Goal: Task Accomplishment & Management: Manage account settings

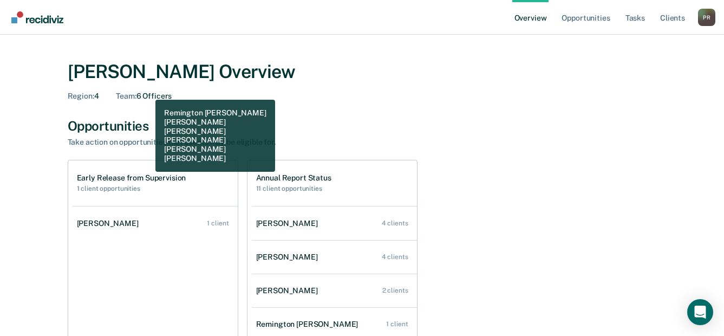
click at [147, 91] on div "Team : 6 Officers" at bounding box center [144, 95] width 56 height 9
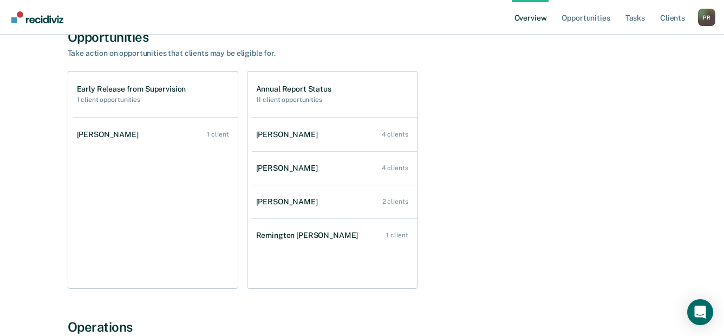
scroll to position [108, 0]
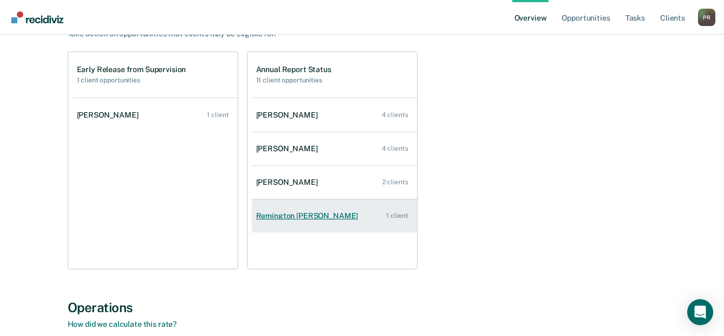
click at [294, 209] on link "Remington [PERSON_NAME] 1 client" at bounding box center [334, 215] width 165 height 31
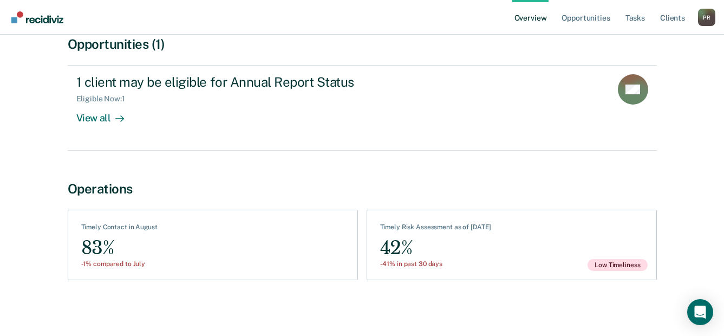
scroll to position [108, 0]
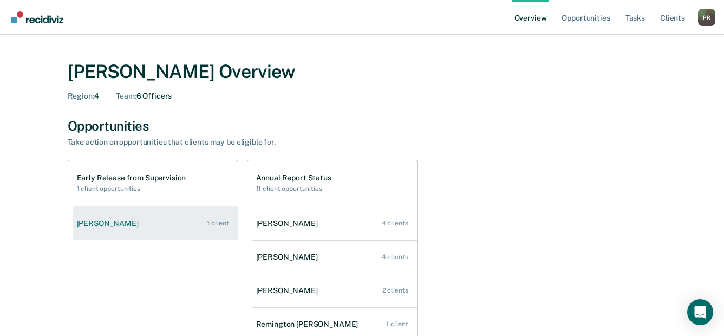
click at [103, 222] on div "[PERSON_NAME]" at bounding box center [110, 223] width 66 height 9
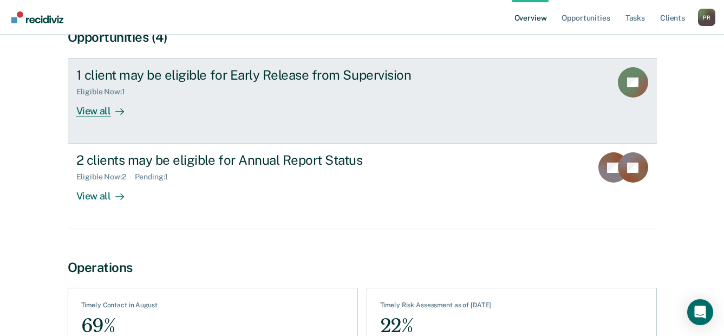
scroll to position [54, 0]
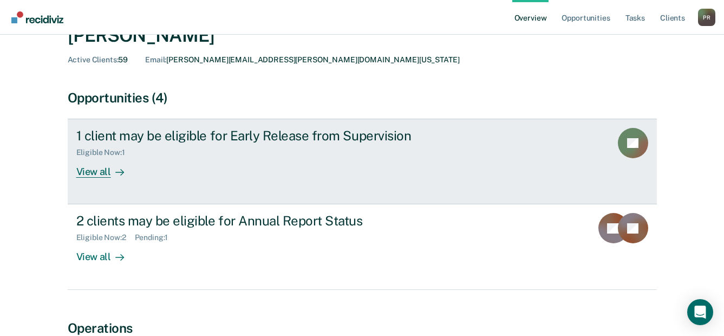
click at [111, 167] on div at bounding box center [117, 172] width 13 height 12
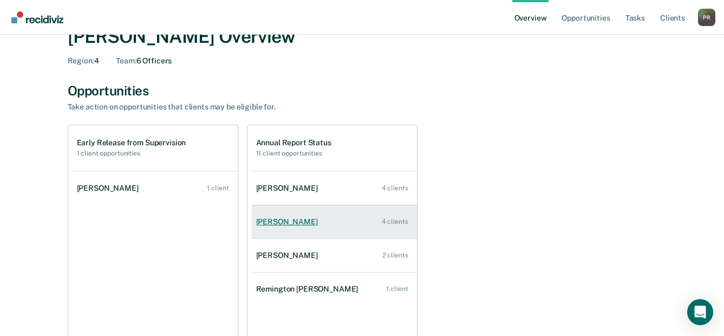
scroll to position [54, 0]
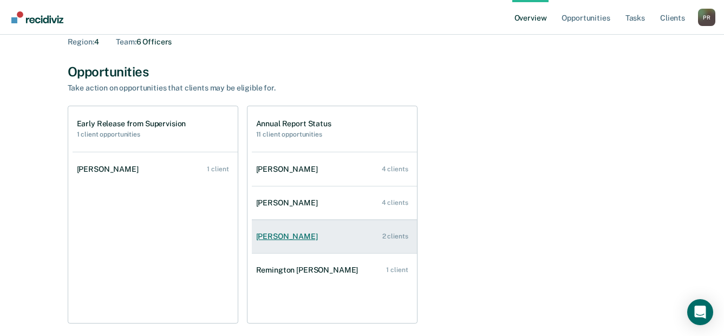
click at [288, 235] on div "[PERSON_NAME]" at bounding box center [289, 236] width 66 height 9
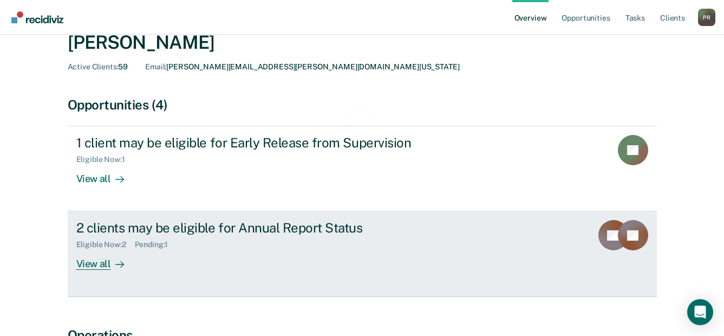
scroll to position [108, 0]
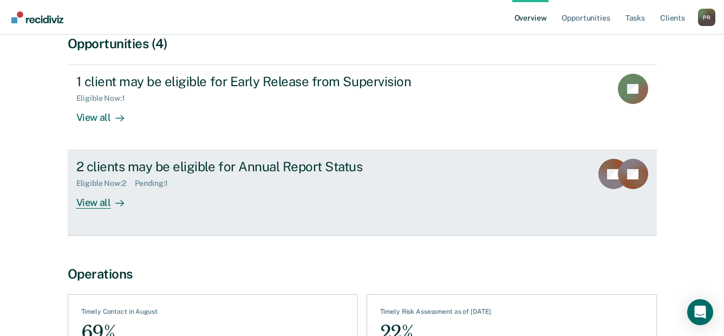
click at [109, 194] on div "View all" at bounding box center [106, 198] width 61 height 21
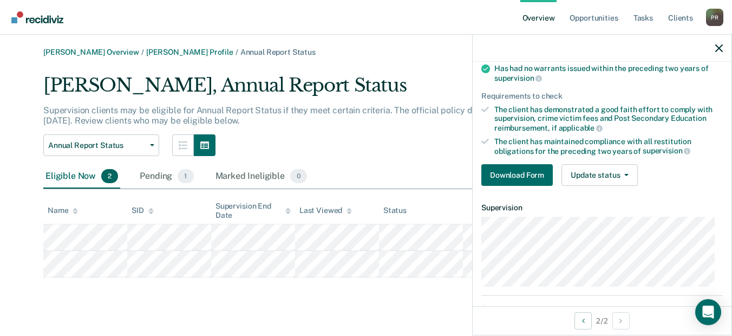
scroll to position [54, 0]
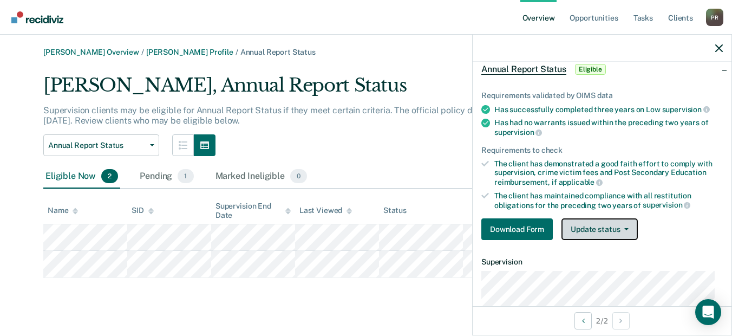
click at [626, 222] on button "Update status" at bounding box center [599, 229] width 76 height 22
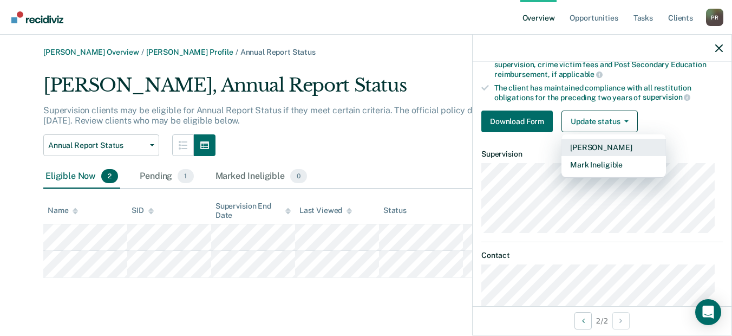
scroll to position [162, 0]
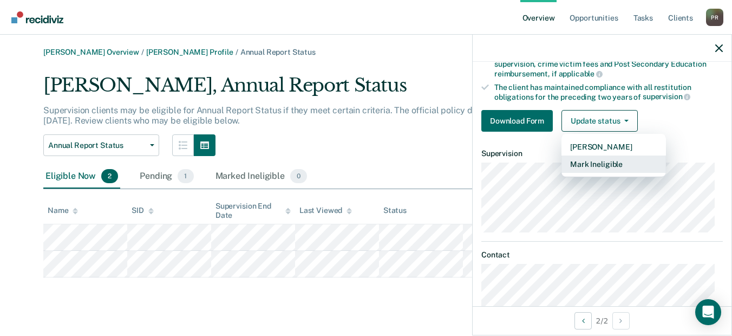
click at [601, 163] on button "Mark Ineligible" at bounding box center [613, 163] width 104 height 17
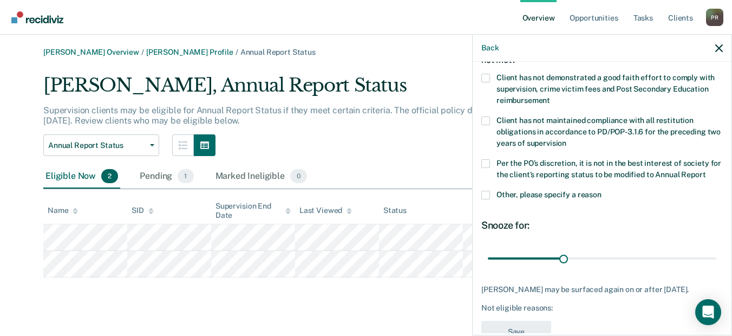
scroll to position [11, 0]
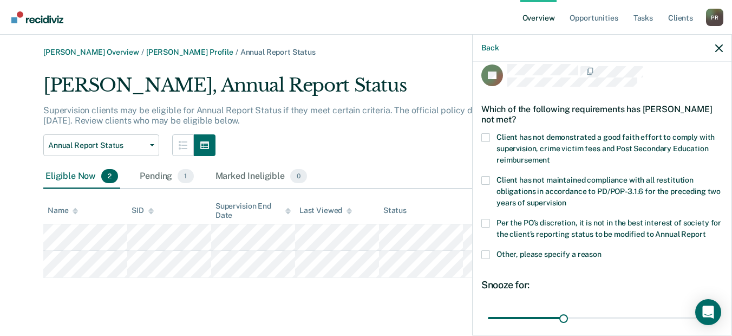
click at [487, 137] on span at bounding box center [485, 137] width 9 height 9
click at [550, 156] on input "Client has not demonstrated a good faith effort to comply with supervision, cri…" at bounding box center [550, 156] width 0 height 0
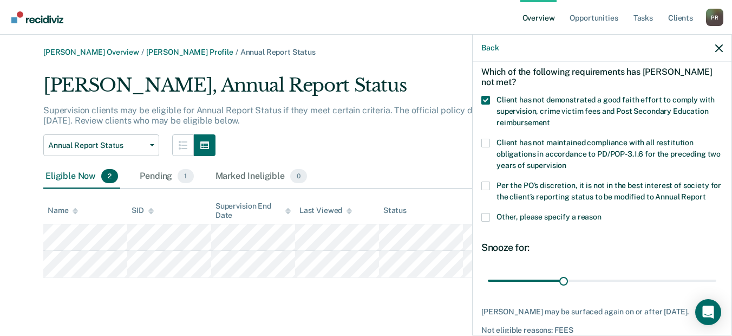
scroll to position [65, 0]
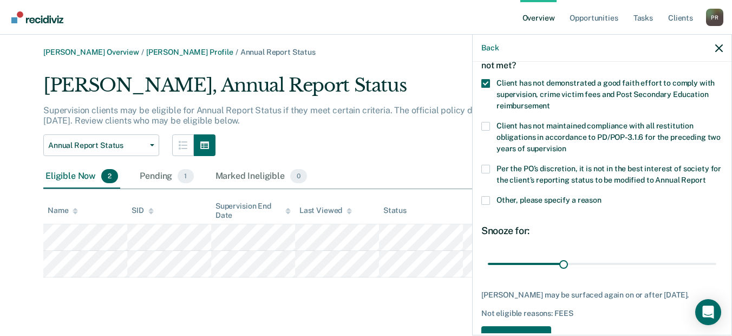
click at [482, 205] on span at bounding box center [485, 200] width 9 height 9
click at [601, 196] on input "Other, please specify a reason" at bounding box center [601, 196] width 0 height 0
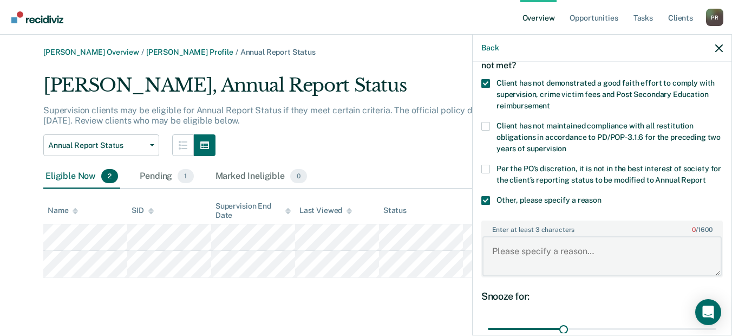
click at [531, 262] on textarea "Enter at least 3 characters 0 / 1600" at bounding box center [601, 256] width 239 height 40
type textarea "C"
click at [488, 205] on span at bounding box center [485, 200] width 9 height 9
click at [601, 196] on input "Other, please specify a reason" at bounding box center [601, 196] width 0 height 0
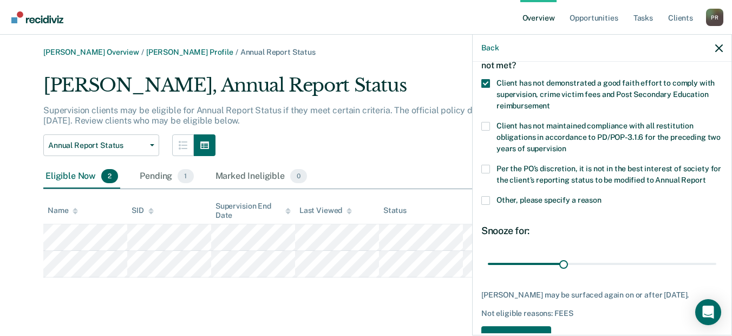
click at [485, 171] on span at bounding box center [485, 169] width 9 height 9
click at [705, 176] on input "Per the PO’s discretion, it is not in the best interest of society for the clie…" at bounding box center [705, 176] width 0 height 0
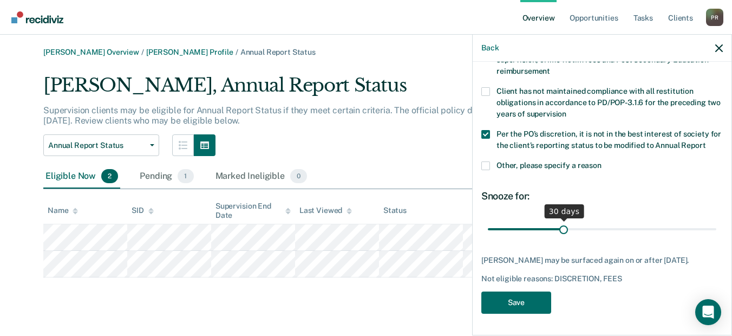
scroll to position [119, 0]
click at [539, 306] on button "Save" at bounding box center [516, 302] width 70 height 22
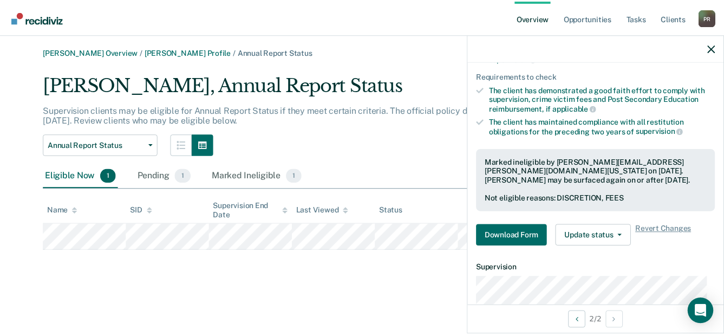
scroll to position [0, 0]
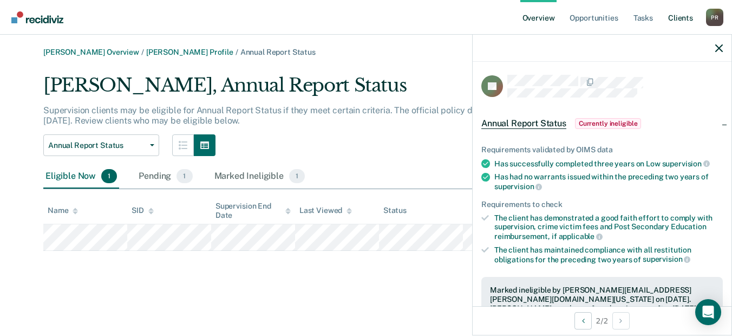
click at [666, 23] on link "Client s" at bounding box center [680, 17] width 29 height 35
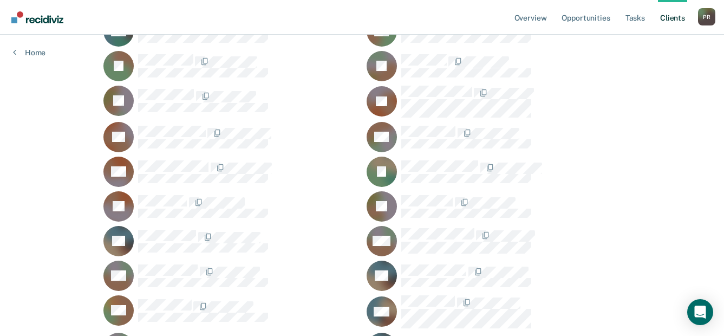
scroll to position [473, 0]
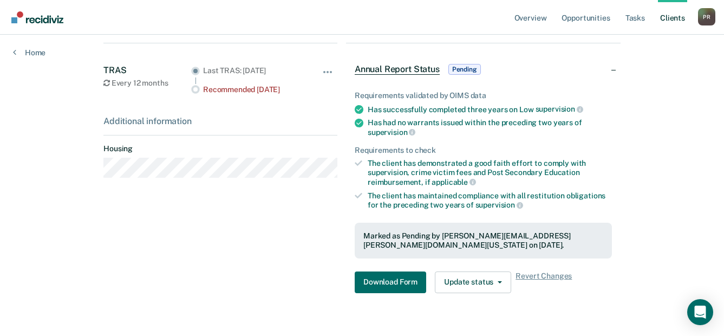
scroll to position [209, 0]
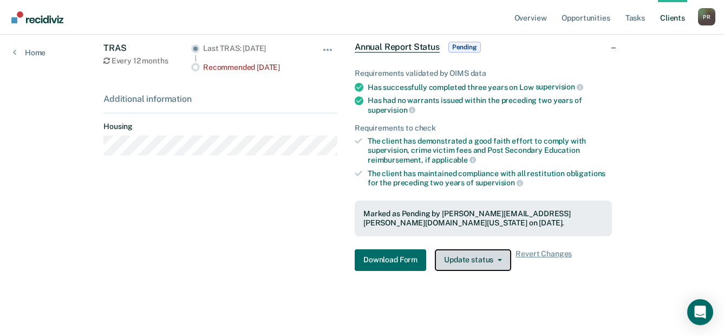
click at [498, 261] on button "Update status" at bounding box center [473, 260] width 76 height 22
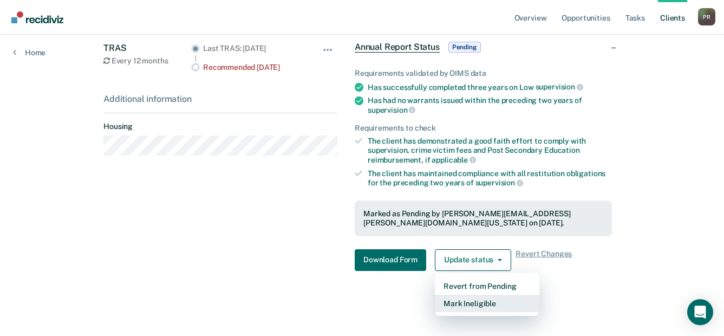
click at [478, 301] on button "Mark Ineligible" at bounding box center [487, 302] width 104 height 17
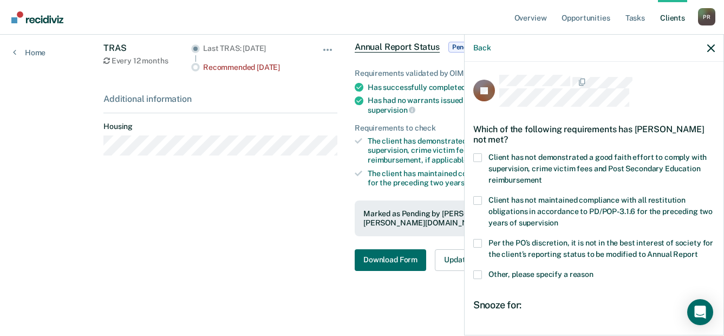
click at [477, 193] on div "Client has not demonstrated a good faith effort to comply with supervision, cri…" at bounding box center [593, 174] width 241 height 43
click at [480, 198] on span at bounding box center [477, 200] width 9 height 9
click at [558, 219] on input "Client has not maintained compliance with all restitution obligations in accord…" at bounding box center [558, 219] width 0 height 0
click at [476, 198] on span at bounding box center [477, 200] width 9 height 9
click at [558, 219] on input "Client has not maintained compliance with all restitution obligations in accord…" at bounding box center [558, 219] width 0 height 0
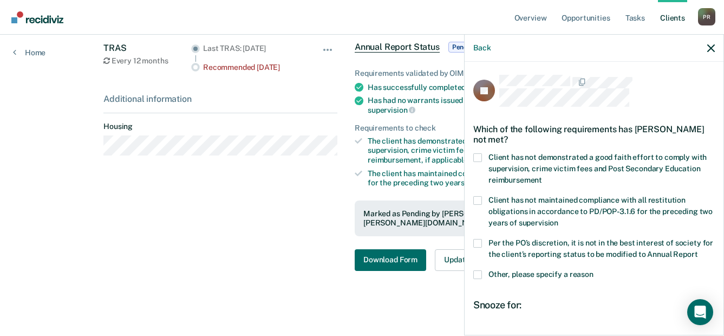
click at [474, 155] on span at bounding box center [477, 157] width 9 height 9
click at [542, 176] on input "Client has not demonstrated a good faith effort to comply with supervision, cri…" at bounding box center [542, 176] width 0 height 0
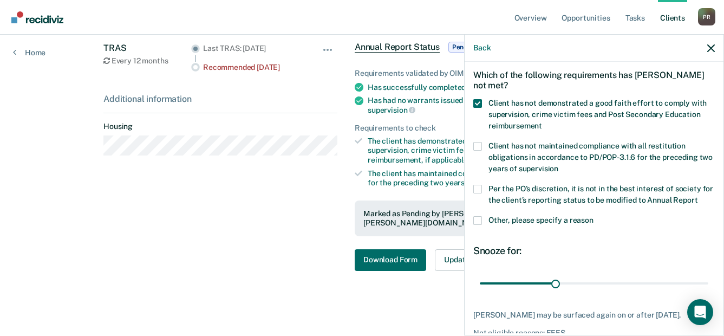
scroll to position [108, 0]
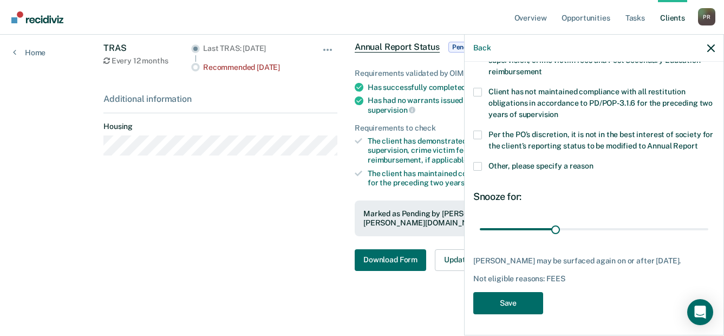
click at [484, 134] on label "Per the PO’s discretion, it is not in the best interest of society for the clie…" at bounding box center [593, 141] width 241 height 23
click at [697, 142] on input "Per the PO’s discretion, it is not in the best interest of society for the clie…" at bounding box center [697, 142] width 0 height 0
click at [518, 303] on button "Save" at bounding box center [508, 302] width 70 height 22
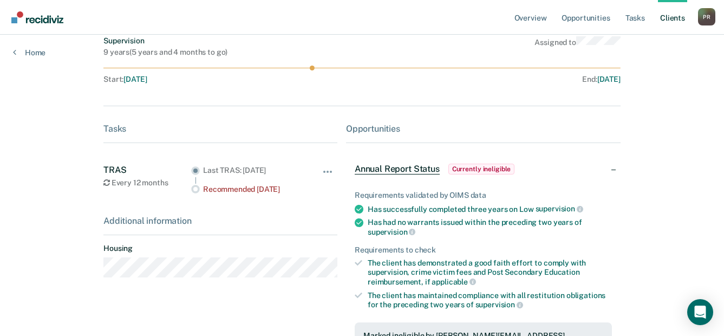
scroll to position [0, 0]
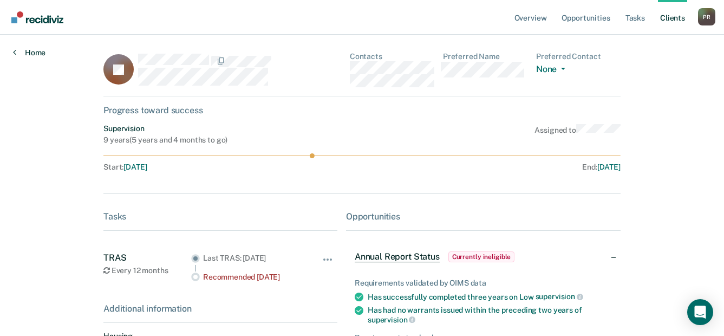
click at [37, 52] on link "Home" at bounding box center [29, 53] width 32 height 10
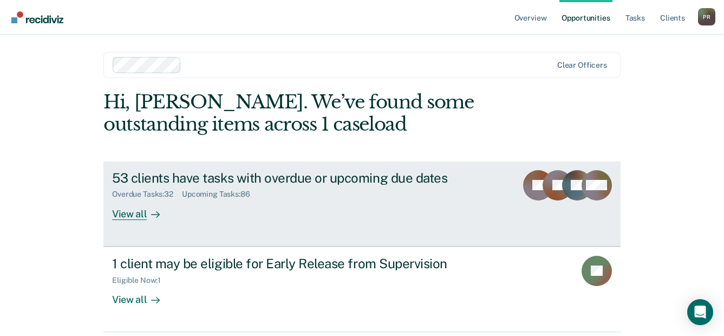
click at [241, 178] on div "53 clients have tasks with overdue or upcoming due dates" at bounding box center [302, 178] width 380 height 16
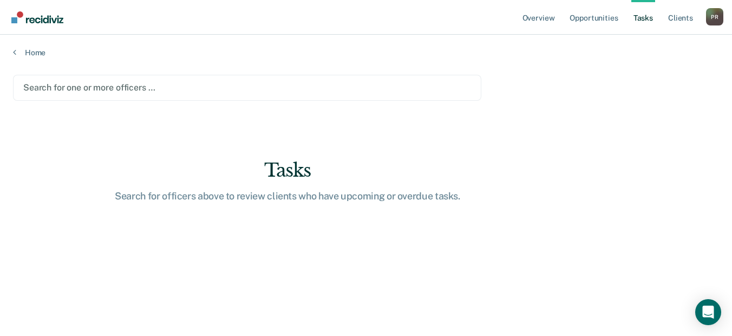
click at [157, 86] on div at bounding box center [247, 87] width 448 height 12
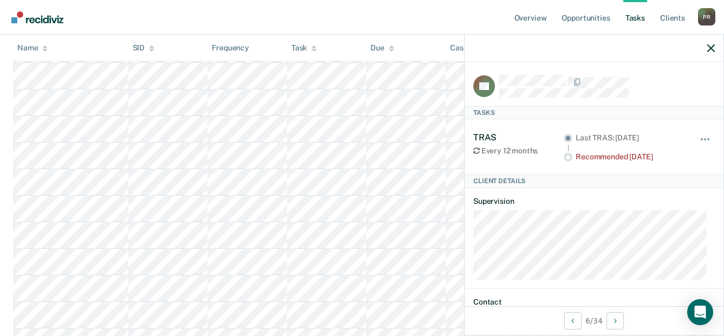
scroll to position [216, 0]
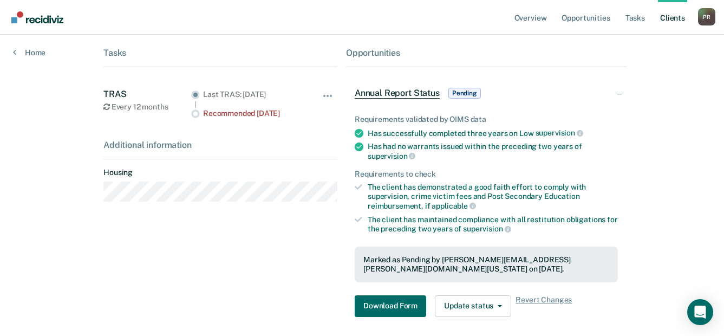
scroll to position [258, 0]
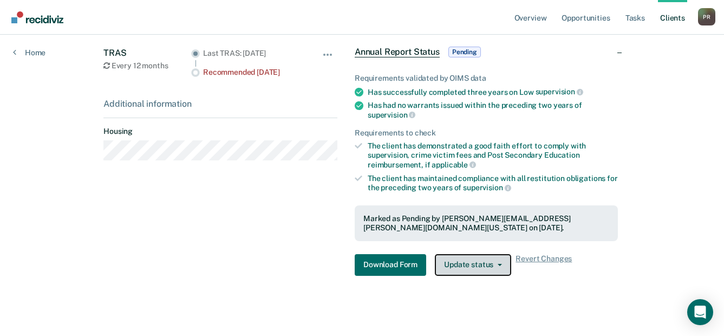
click at [491, 261] on button "Update status" at bounding box center [473, 265] width 76 height 22
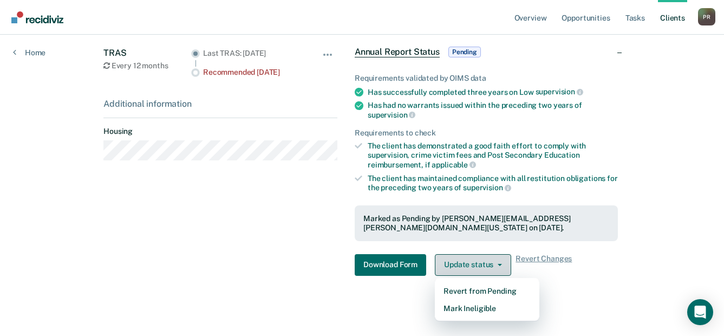
click at [493, 264] on span "button" at bounding box center [497, 265] width 9 height 2
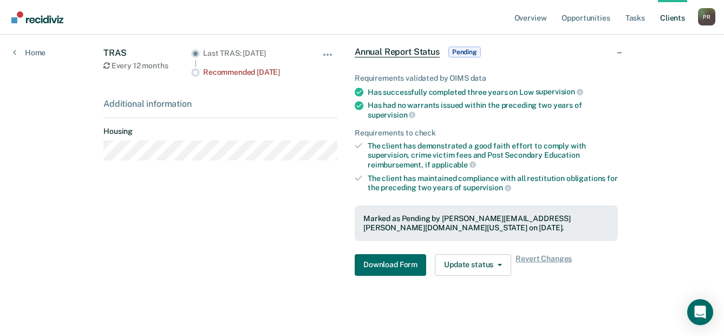
click at [501, 248] on div "Requirements validated by OIMS data Has successfully completed three years on L…" at bounding box center [486, 170] width 280 height 228
click at [498, 264] on icon "button" at bounding box center [499, 265] width 4 height 2
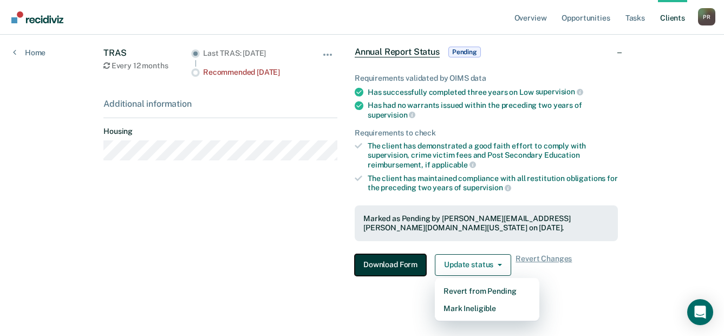
click at [380, 268] on button "Download Form" at bounding box center [389, 265] width 71 height 22
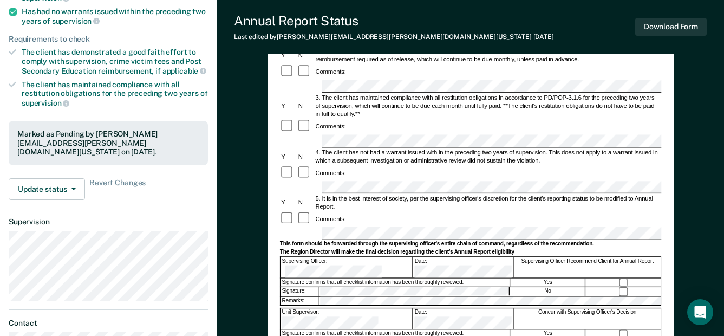
scroll to position [152, 0]
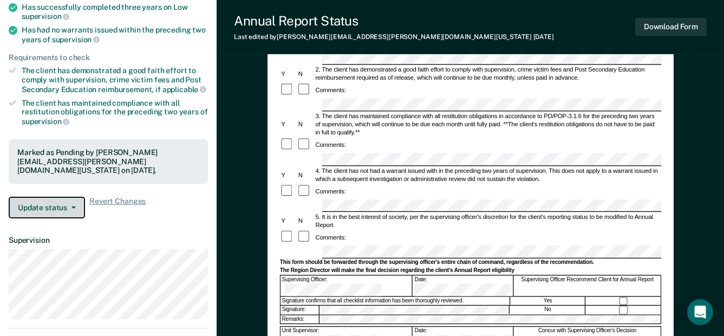
click at [75, 206] on icon "button" at bounding box center [73, 207] width 4 height 2
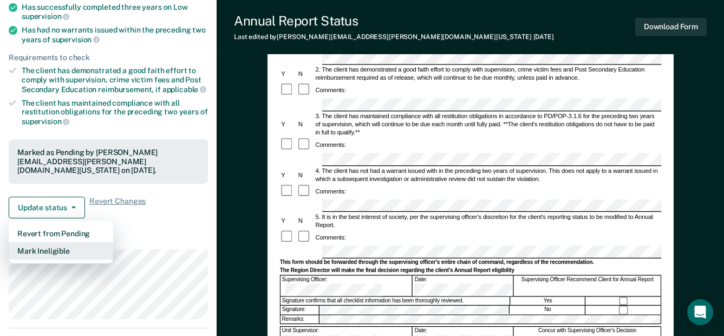
click at [64, 242] on button "Mark Ineligible" at bounding box center [61, 250] width 104 height 17
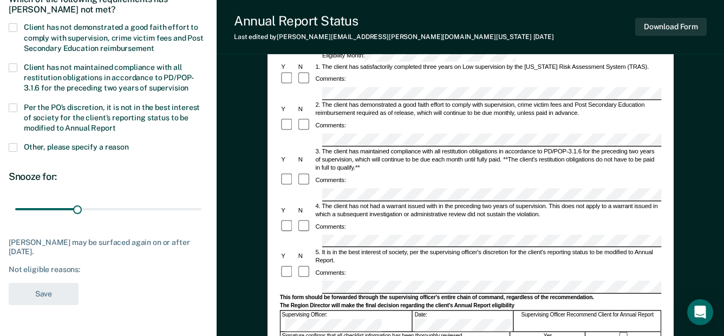
scroll to position [97, 0]
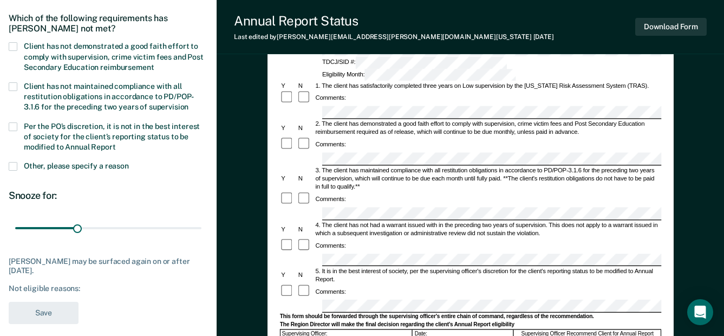
click at [94, 162] on span "Other, please specify a reason" at bounding box center [76, 165] width 105 height 9
click at [129, 162] on input "Other, please specify a reason" at bounding box center [129, 162] width 0 height 0
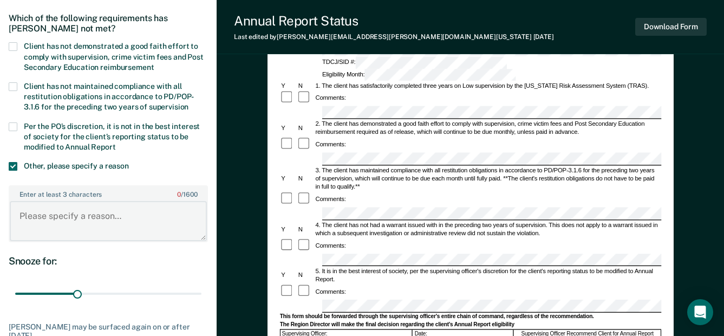
click at [71, 219] on textarea "Enter at least 3 characters 0 / 1600" at bounding box center [108, 221] width 197 height 40
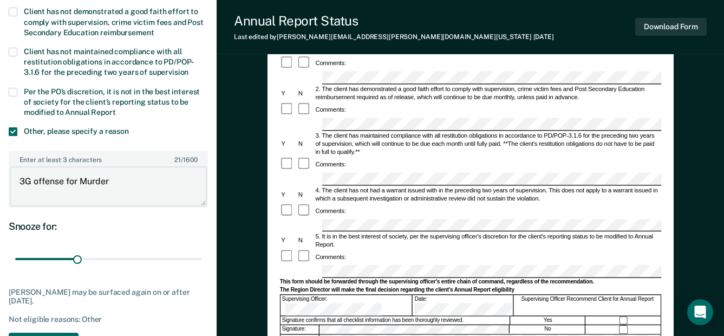
scroll to position [152, 0]
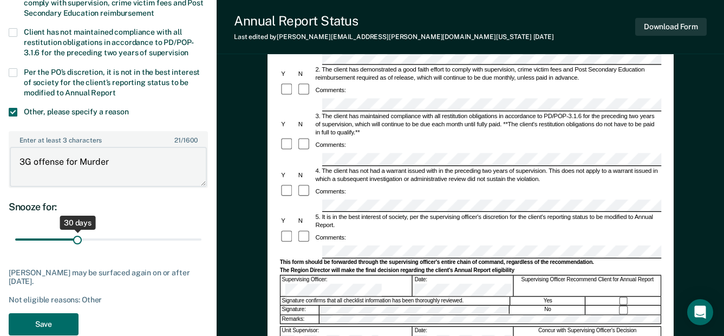
type textarea "3G offense for Murder"
drag, startPoint x: 76, startPoint y: 237, endPoint x: 212, endPoint y: 239, distance: 135.8
type input "90"
click at [201, 239] on input "range" at bounding box center [108, 239] width 186 height 19
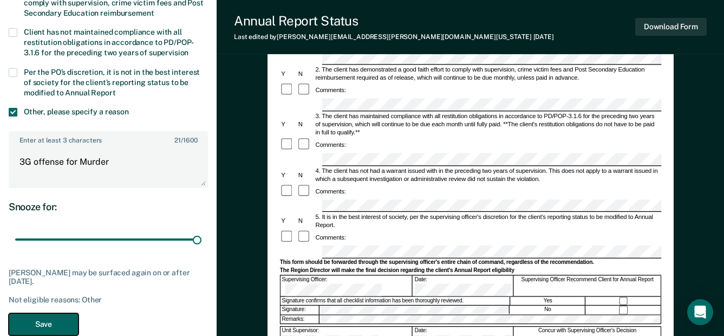
click at [57, 323] on button "Save" at bounding box center [44, 324] width 70 height 22
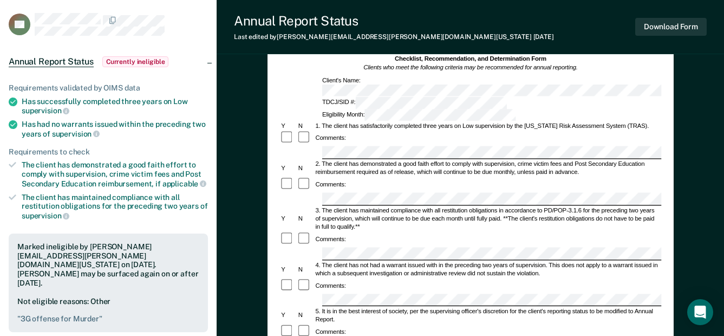
scroll to position [0, 0]
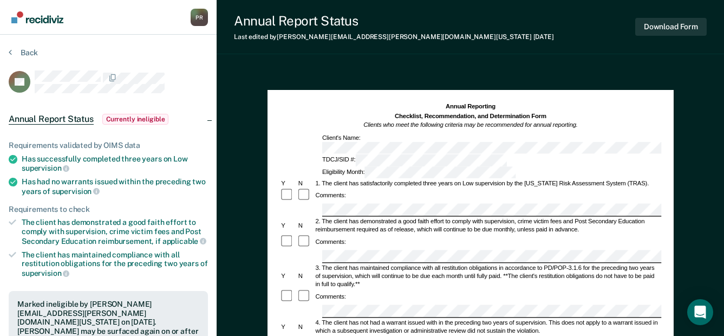
click at [211, 119] on div "Annual Report Status Currently ineligible" at bounding box center [108, 119] width 216 height 35
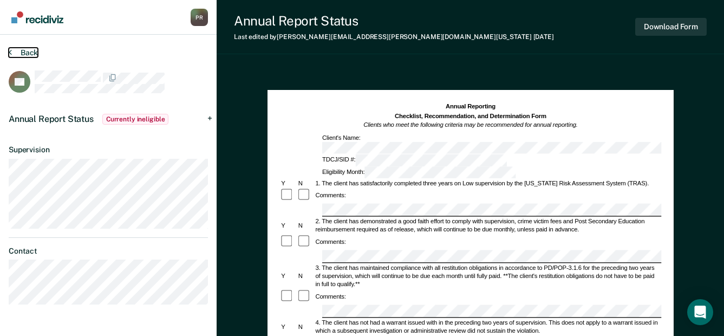
click at [18, 52] on button "Back" at bounding box center [23, 53] width 29 height 10
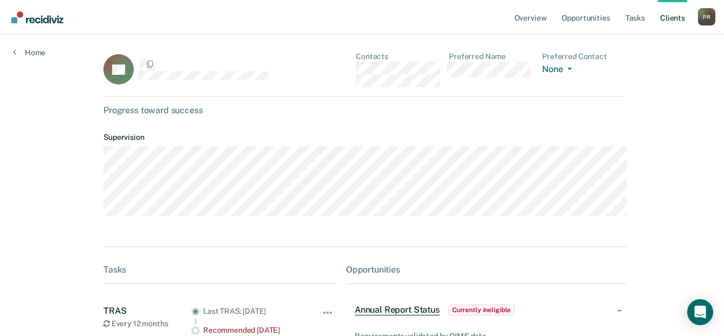
scroll to position [258, 0]
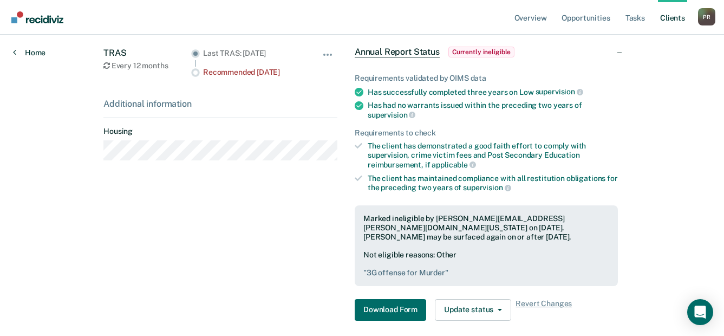
click at [18, 52] on link "Home" at bounding box center [29, 53] width 32 height 10
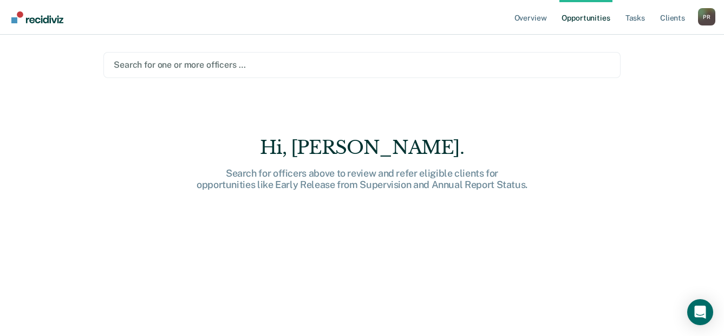
click at [352, 76] on div "Search for one or more officers …" at bounding box center [361, 65] width 517 height 26
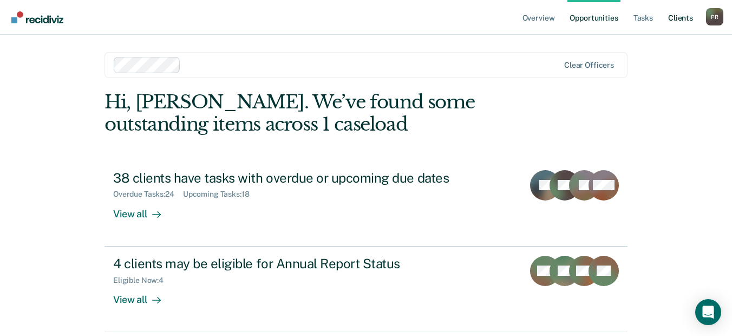
click at [679, 18] on link "Client s" at bounding box center [680, 17] width 29 height 35
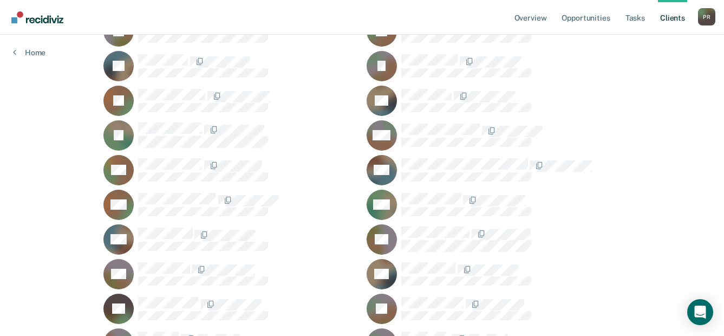
scroll to position [812, 0]
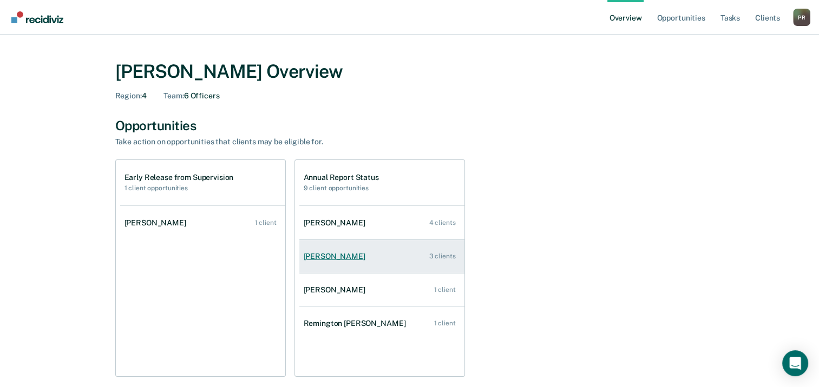
click at [331, 253] on div "[PERSON_NAME]" at bounding box center [337, 256] width 66 height 9
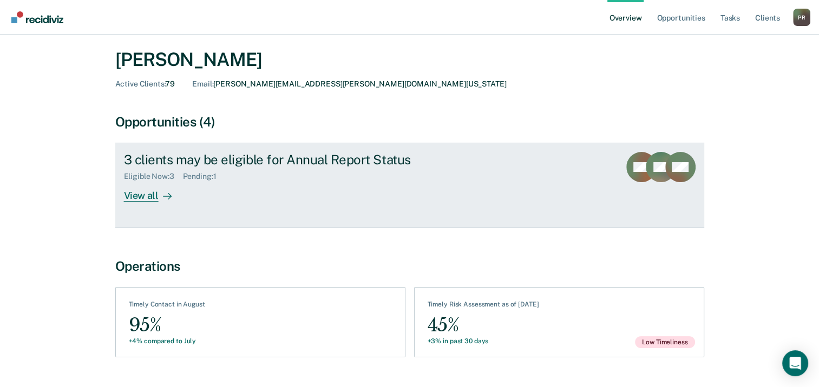
scroll to position [56, 0]
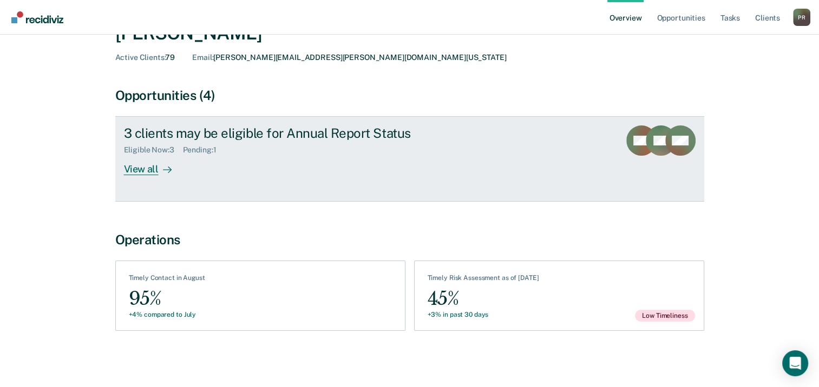
click at [153, 166] on div "View all" at bounding box center [154, 165] width 61 height 21
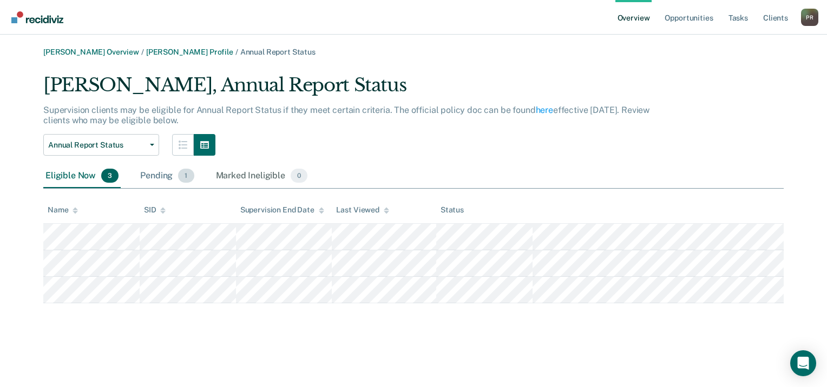
click at [143, 183] on div "Pending 1" at bounding box center [167, 177] width 58 height 24
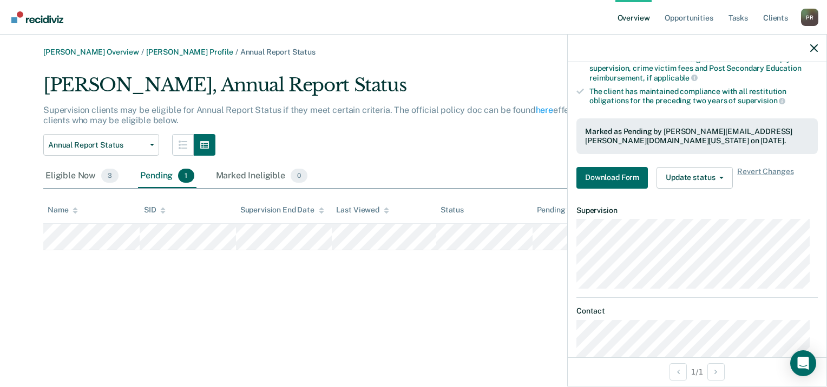
scroll to position [162, 0]
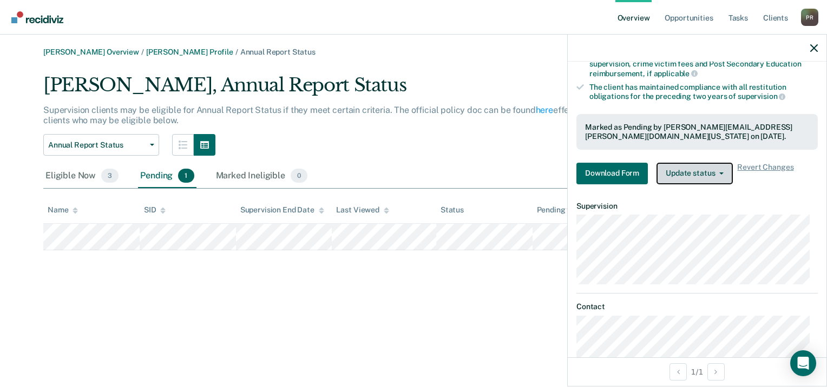
click at [721, 173] on button "Update status" at bounding box center [694, 174] width 76 height 22
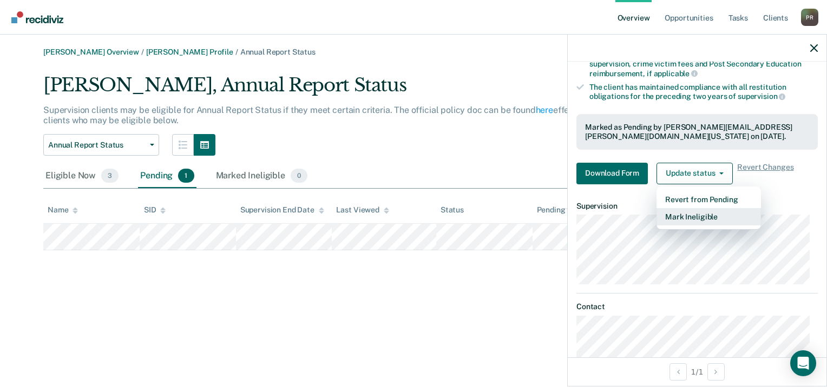
click at [702, 215] on button "Mark Ineligible" at bounding box center [708, 216] width 104 height 17
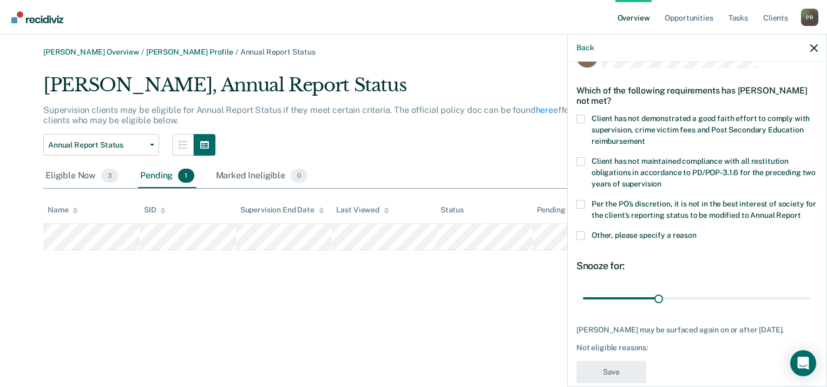
scroll to position [0, 0]
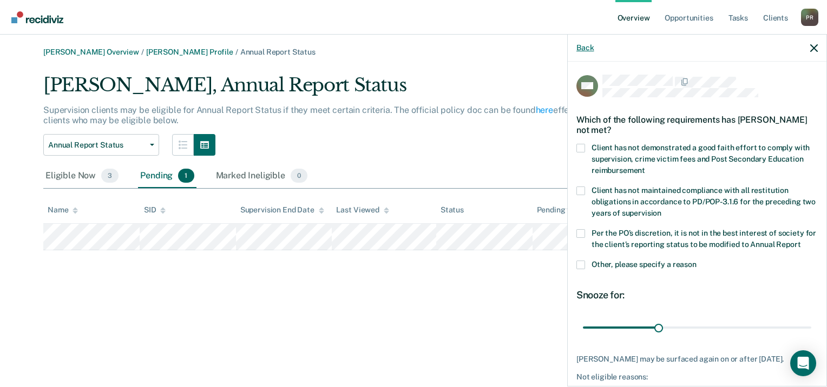
click at [594, 48] on div "Back" at bounding box center [697, 48] width 259 height 27
drag, startPoint x: 589, startPoint y: 50, endPoint x: 596, endPoint y: 52, distance: 6.8
click at [589, 50] on button "Back" at bounding box center [584, 47] width 17 height 9
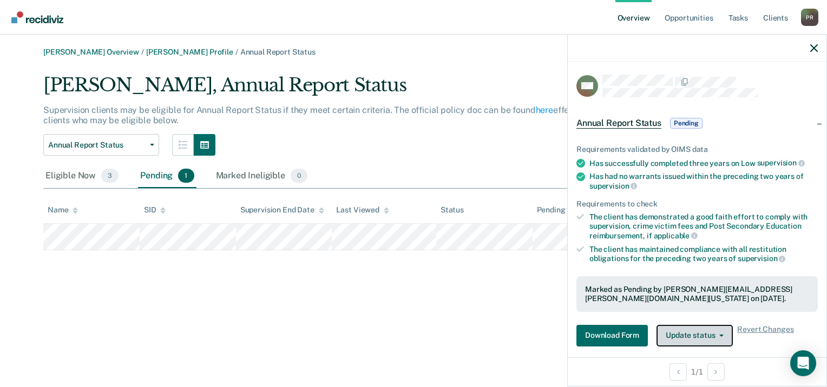
click at [722, 335] on icon "button" at bounding box center [721, 336] width 4 height 2
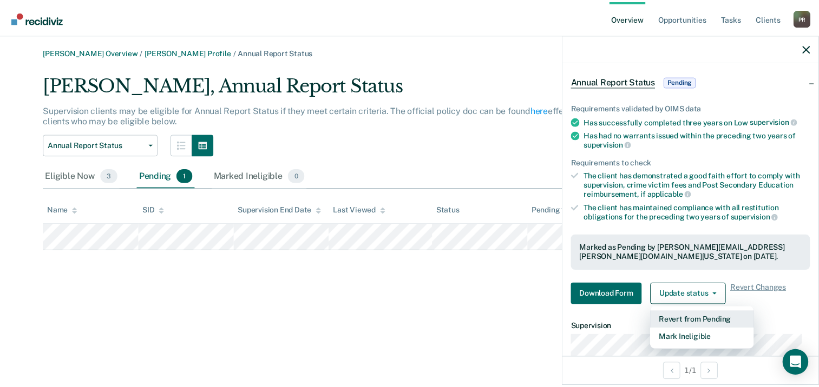
scroll to position [64, 0]
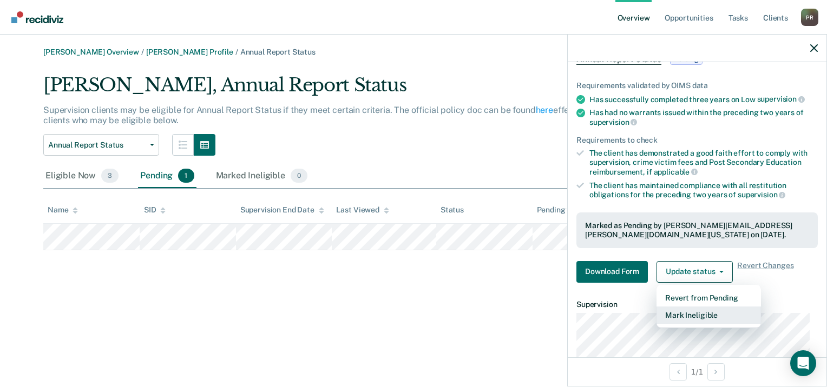
click at [689, 312] on button "Mark Ineligible" at bounding box center [708, 315] width 104 height 17
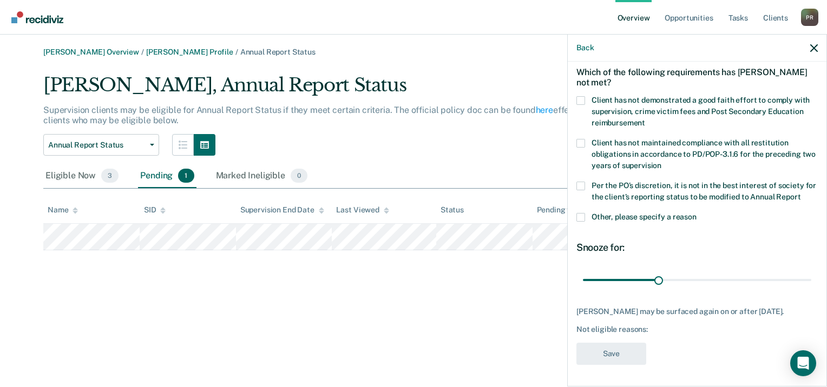
click at [583, 96] on span at bounding box center [580, 100] width 9 height 9
click at [645, 119] on input "Client has not demonstrated a good faith effort to comply with supervision, cri…" at bounding box center [645, 119] width 0 height 0
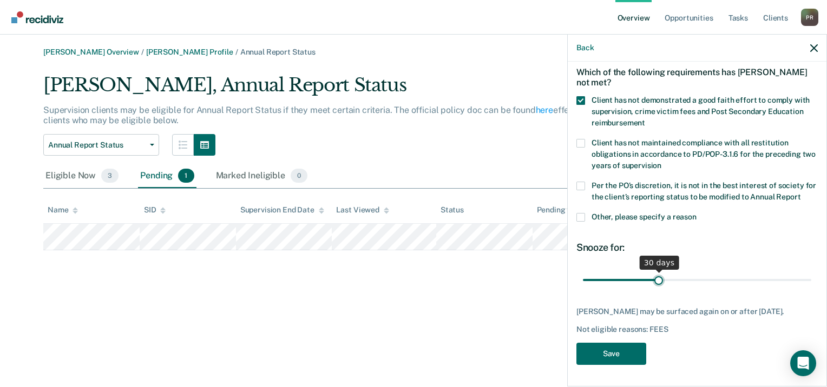
click at [656, 274] on input "range" at bounding box center [697, 280] width 228 height 19
click at [626, 354] on button "Save" at bounding box center [611, 354] width 70 height 22
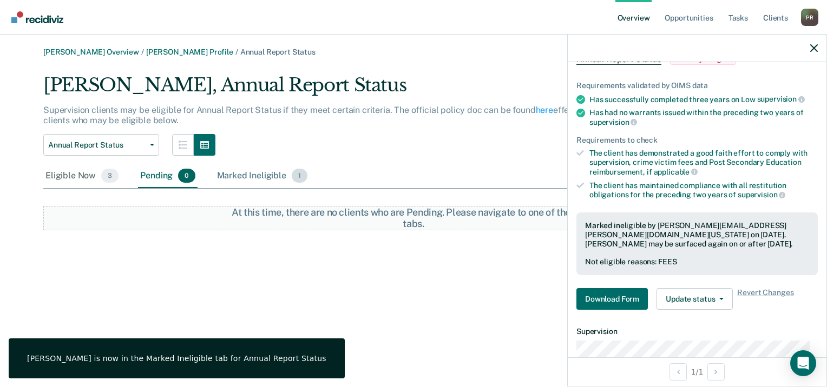
click at [264, 176] on div "Marked Ineligible 1" at bounding box center [262, 177] width 95 height 24
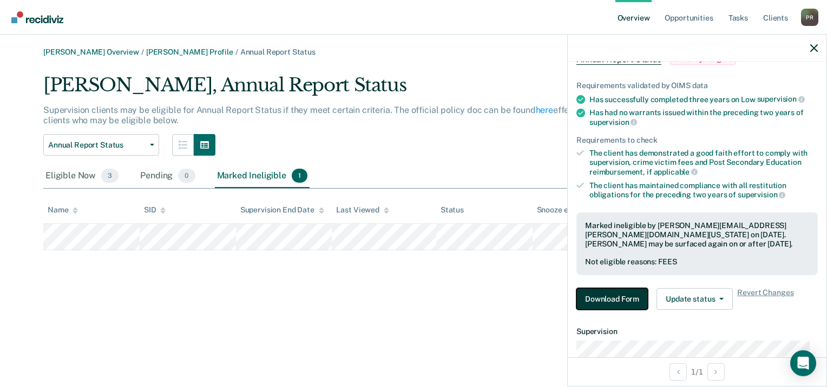
click at [602, 292] on button "Download Form" at bounding box center [611, 299] width 71 height 22
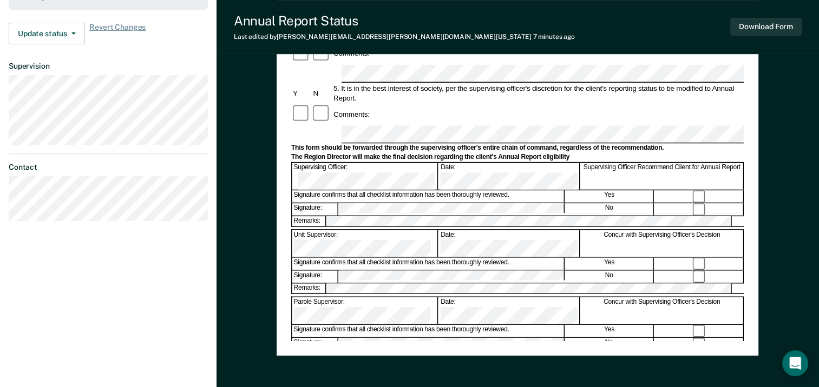
scroll to position [414, 0]
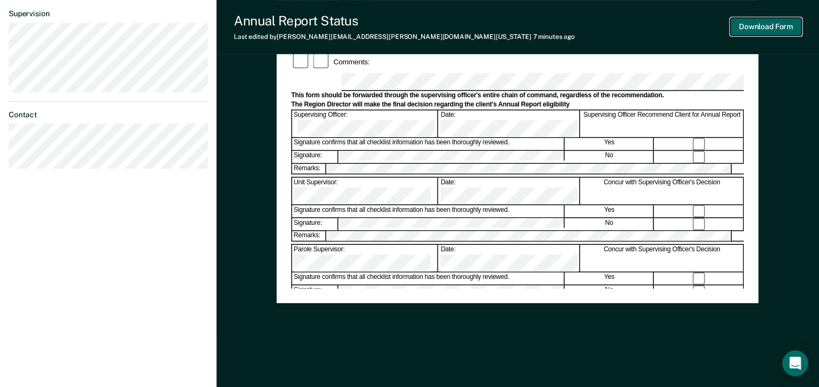
click at [751, 24] on button "Download Form" at bounding box center [765, 27] width 71 height 18
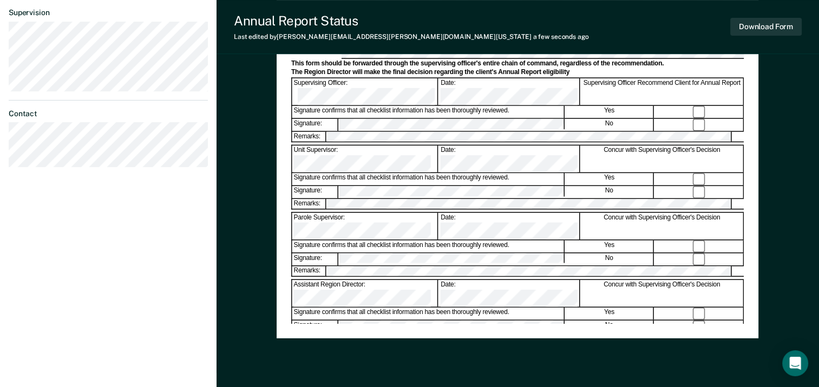
scroll to position [0, 0]
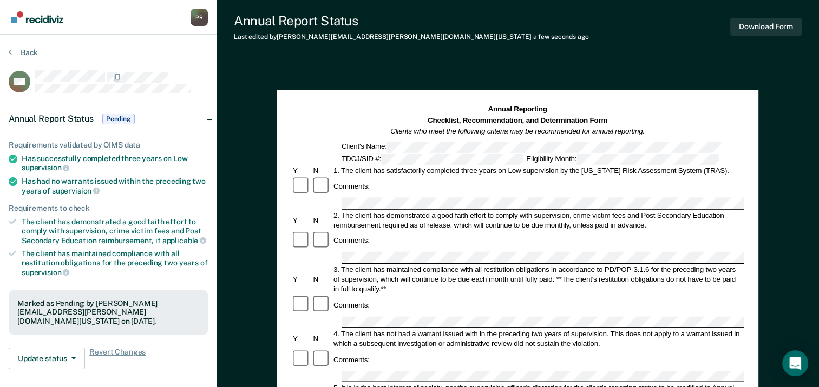
click at [49, 119] on span "Annual Report Status" at bounding box center [51, 119] width 85 height 11
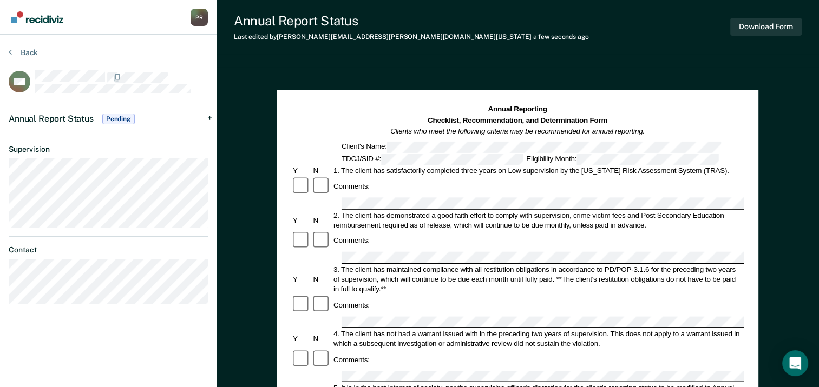
click at [49, 119] on span "Annual Report Status" at bounding box center [51, 119] width 85 height 10
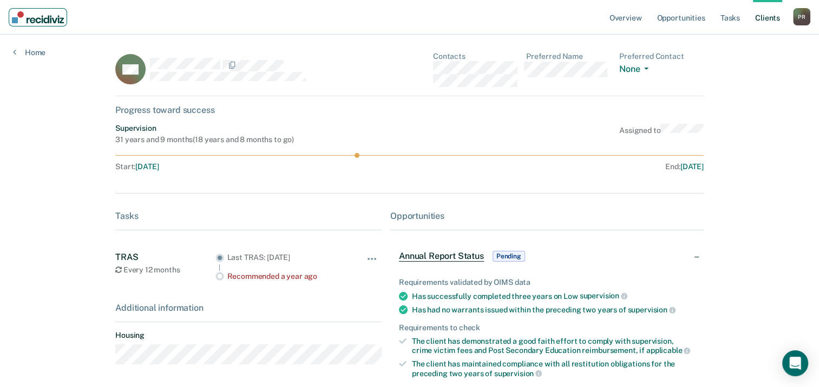
click at [59, 19] on img "Main navigation" at bounding box center [38, 17] width 52 height 12
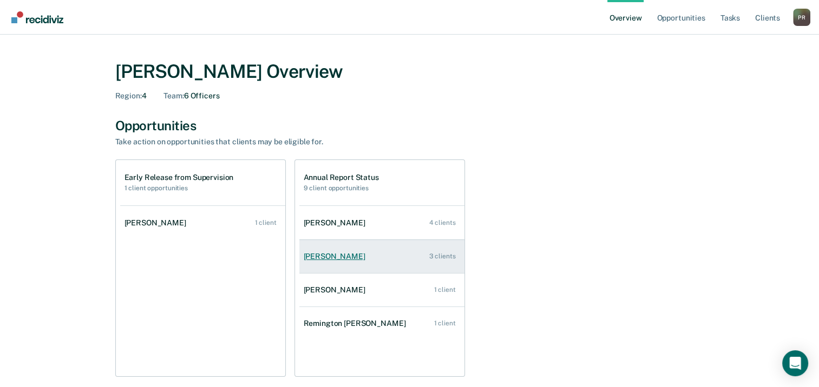
click at [325, 253] on div "[PERSON_NAME]" at bounding box center [337, 256] width 66 height 9
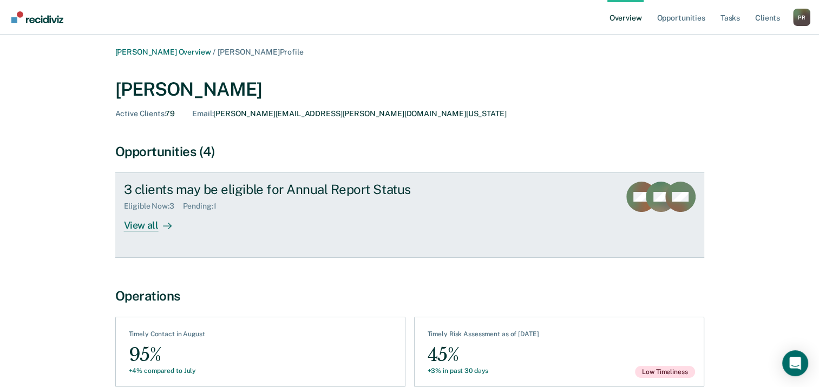
click at [154, 225] on div "View all" at bounding box center [154, 221] width 61 height 21
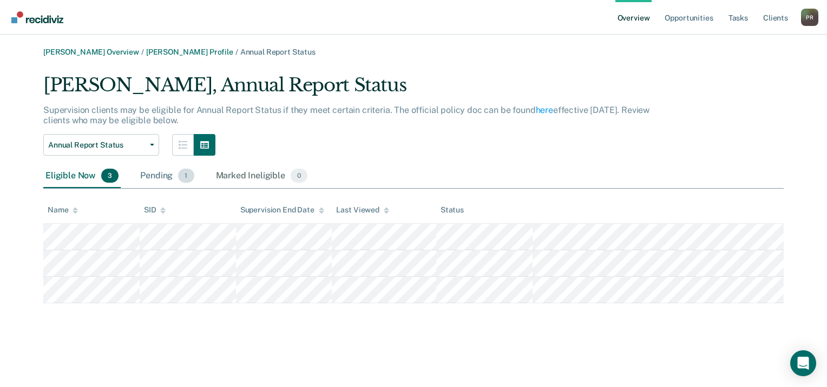
click at [154, 173] on div "Pending 1" at bounding box center [167, 177] width 58 height 24
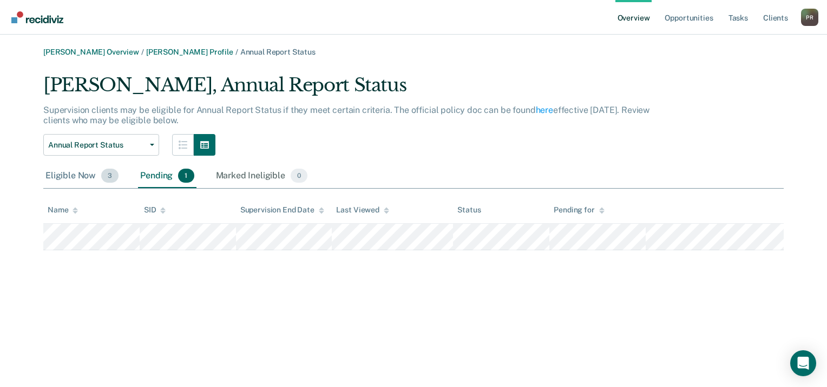
click at [77, 178] on div "Eligible Now 3" at bounding box center [81, 177] width 77 height 24
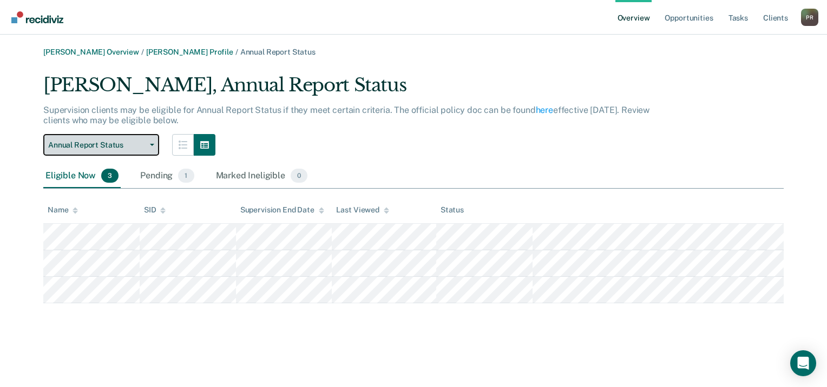
click at [146, 142] on button "Annual Report Status" at bounding box center [101, 145] width 116 height 22
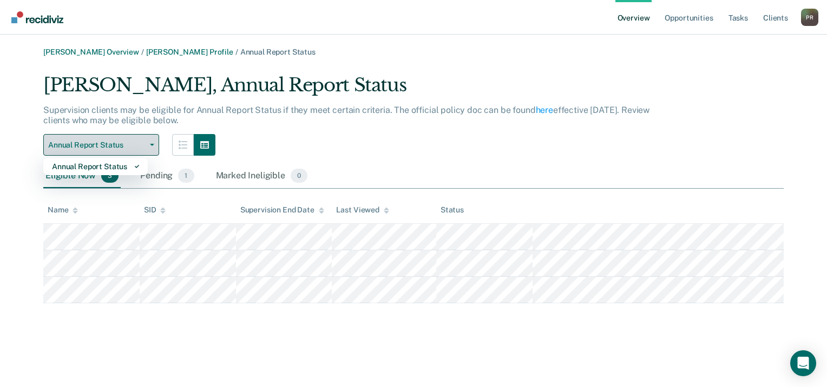
click at [146, 142] on button "Annual Report Status" at bounding box center [101, 145] width 116 height 22
